Goal: Information Seeking & Learning: Learn about a topic

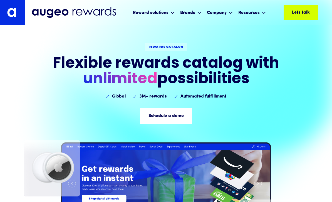
click at [222, 16] on div "Company" at bounding box center [217, 12] width 20 height 7
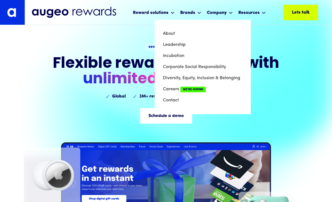
click at [294, 107] on div "REWARDS CATALOG Flexible rewa​rds catalog with ‍ unlimited possibilities Global…" at bounding box center [166, 137] width 332 height 274
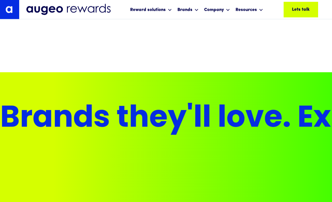
scroll to position [1884, 0]
